Goal: Task Accomplishment & Management: Use online tool/utility

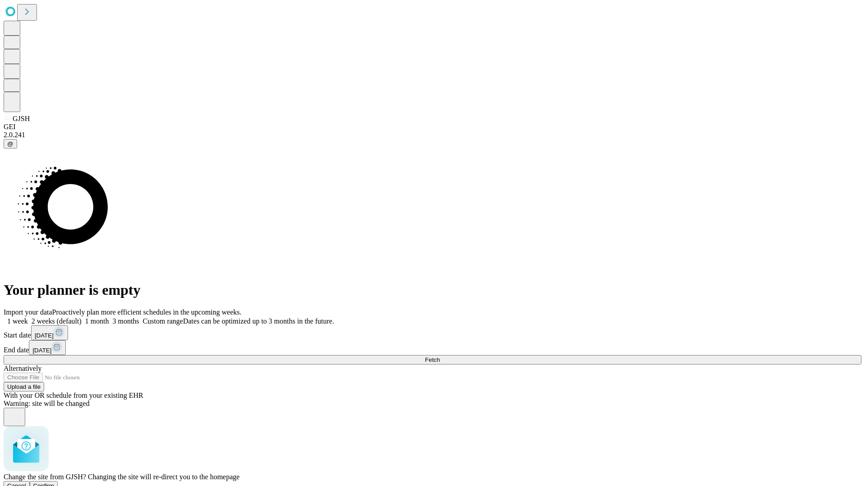
click at [55, 483] on span "Confirm" at bounding box center [43, 486] width 21 height 7
click at [109, 318] on label "1 month" at bounding box center [95, 322] width 27 height 8
click at [440, 357] on span "Fetch" at bounding box center [432, 360] width 15 height 7
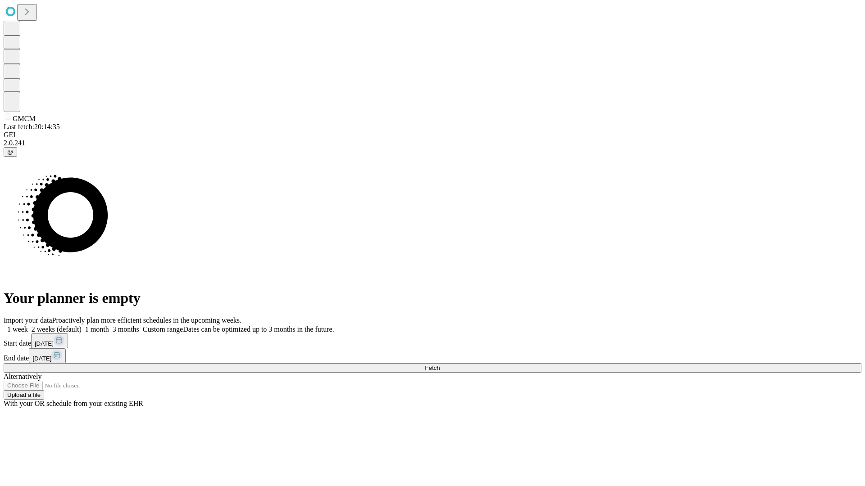
click at [109, 326] on label "1 month" at bounding box center [95, 330] width 27 height 8
click at [440, 365] on span "Fetch" at bounding box center [432, 368] width 15 height 7
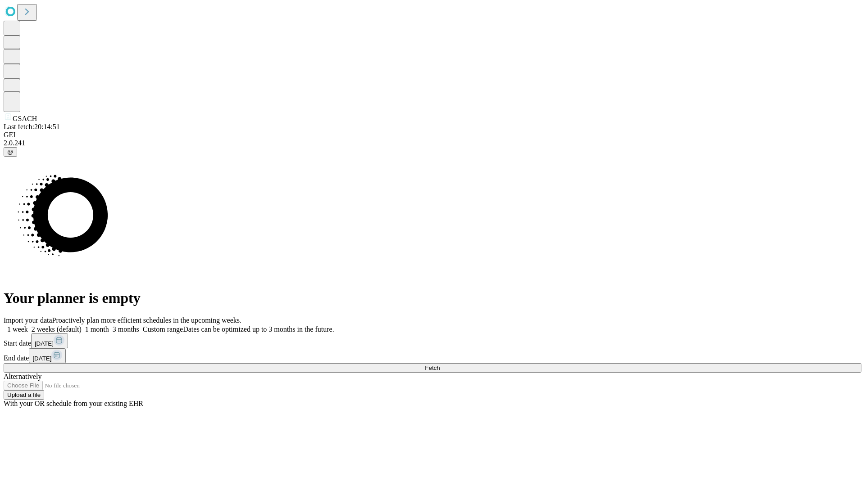
click at [109, 326] on label "1 month" at bounding box center [95, 330] width 27 height 8
click at [440, 365] on span "Fetch" at bounding box center [432, 368] width 15 height 7
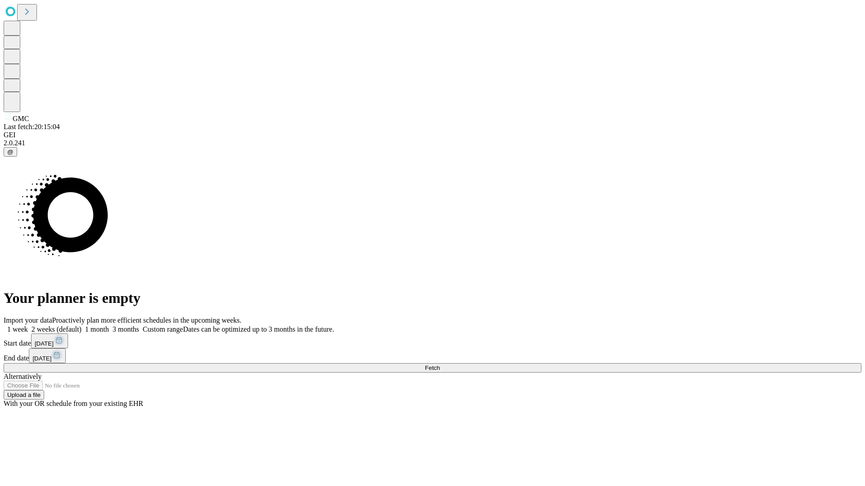
click at [109, 326] on label "1 month" at bounding box center [95, 330] width 27 height 8
click at [440, 365] on span "Fetch" at bounding box center [432, 368] width 15 height 7
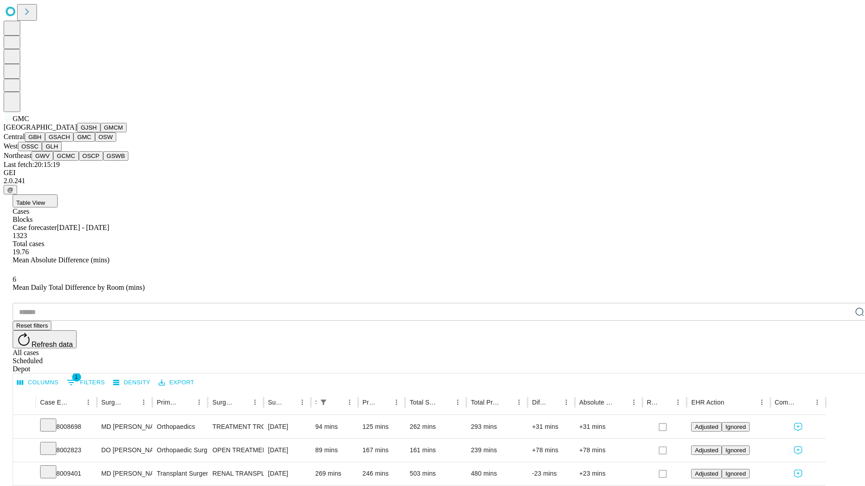
click at [95, 142] on button "OSW" at bounding box center [106, 136] width 22 height 9
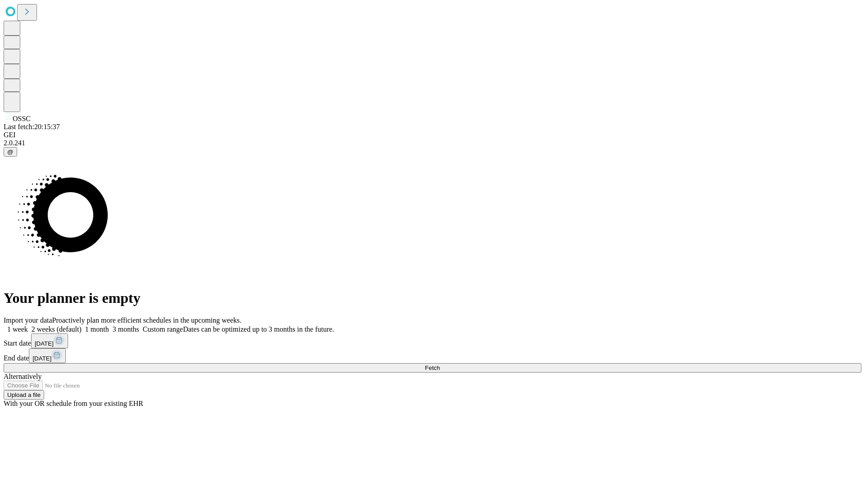
click at [109, 326] on label "1 month" at bounding box center [95, 330] width 27 height 8
click at [440, 365] on span "Fetch" at bounding box center [432, 368] width 15 height 7
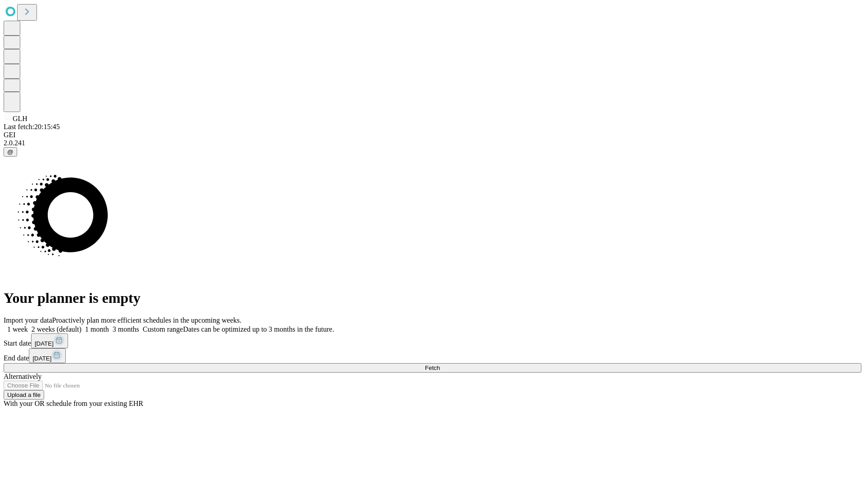
click at [109, 326] on label "1 month" at bounding box center [95, 330] width 27 height 8
click at [440, 365] on span "Fetch" at bounding box center [432, 368] width 15 height 7
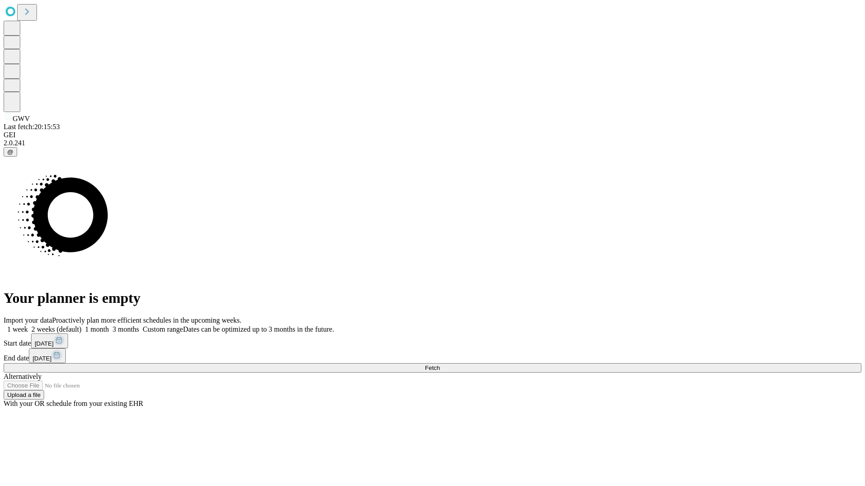
click at [109, 326] on label "1 month" at bounding box center [95, 330] width 27 height 8
click at [440, 365] on span "Fetch" at bounding box center [432, 368] width 15 height 7
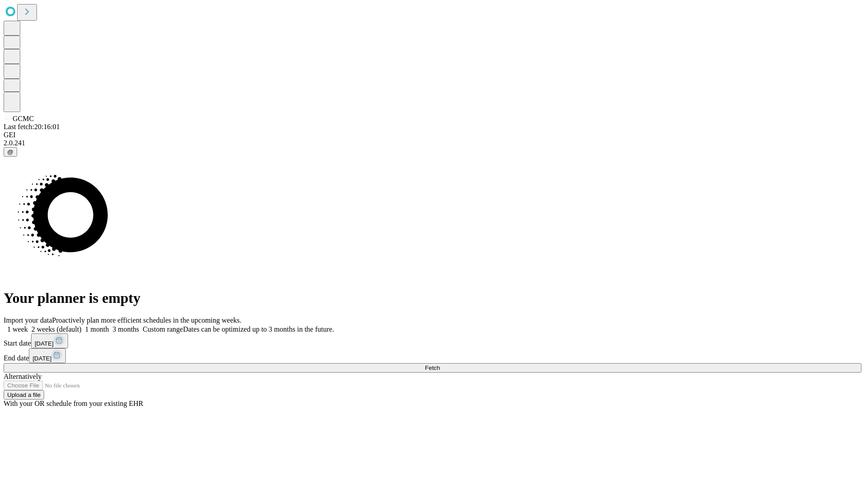
click at [109, 326] on label "1 month" at bounding box center [95, 330] width 27 height 8
click at [440, 365] on span "Fetch" at bounding box center [432, 368] width 15 height 7
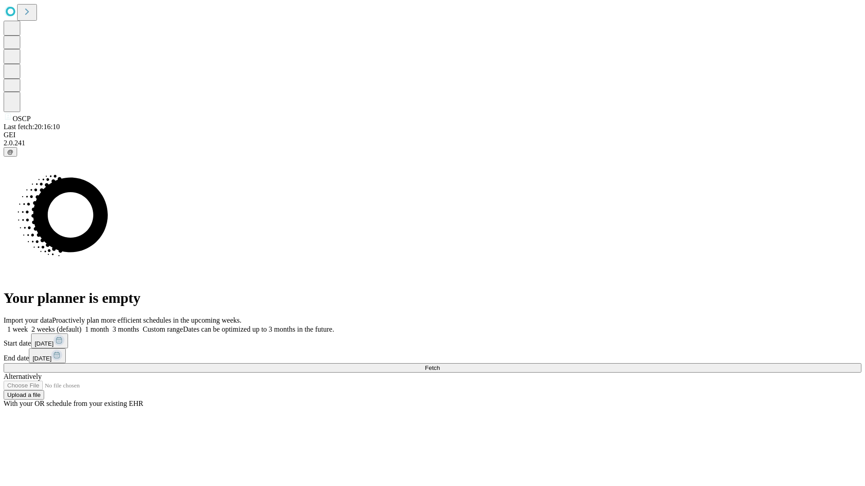
click at [109, 326] on label "1 month" at bounding box center [95, 330] width 27 height 8
click at [440, 365] on span "Fetch" at bounding box center [432, 368] width 15 height 7
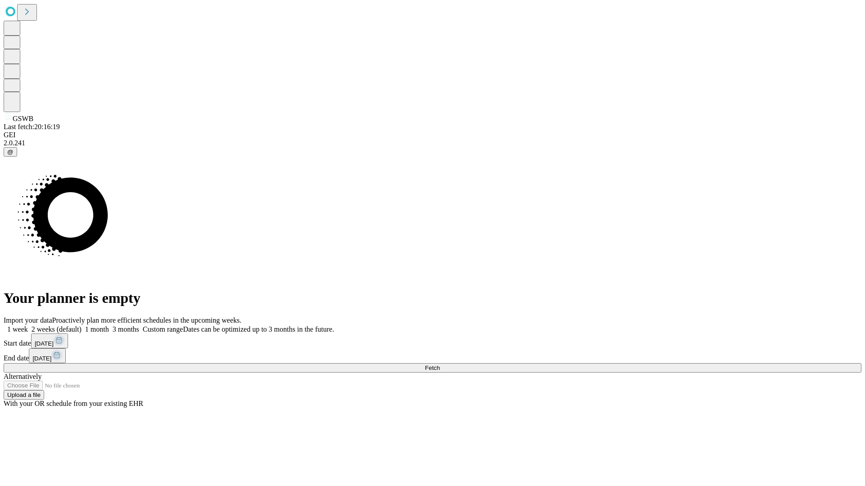
click at [109, 326] on label "1 month" at bounding box center [95, 330] width 27 height 8
click at [440, 365] on span "Fetch" at bounding box center [432, 368] width 15 height 7
